Goal: Task Accomplishment & Management: Manage account settings

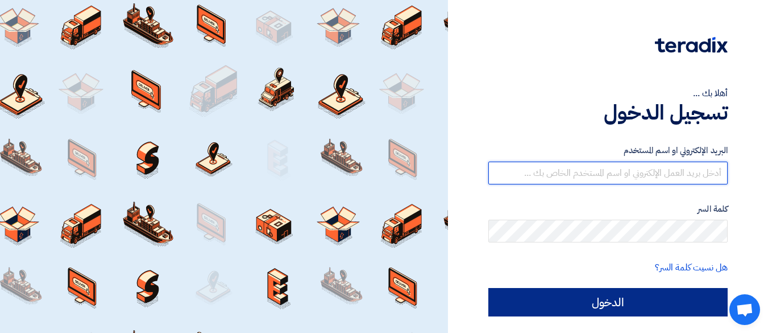
type input "[EMAIL_ADDRESS][DOMAIN_NAME]"
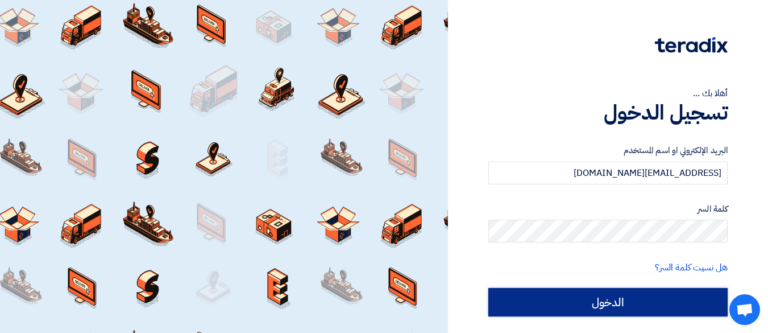
click at [599, 295] on input "الدخول" at bounding box center [607, 302] width 239 height 28
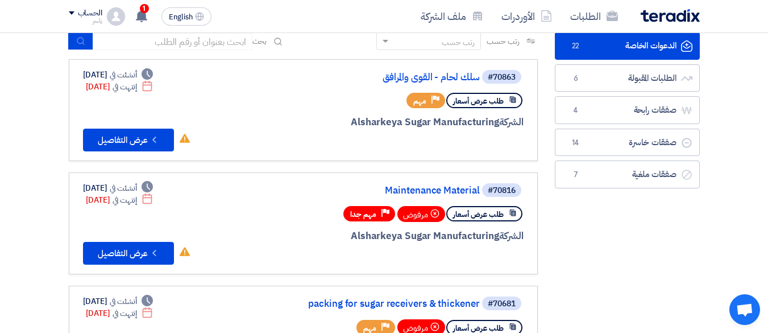
scroll to position [58, 0]
